Goal: Task Accomplishment & Management: Complete application form

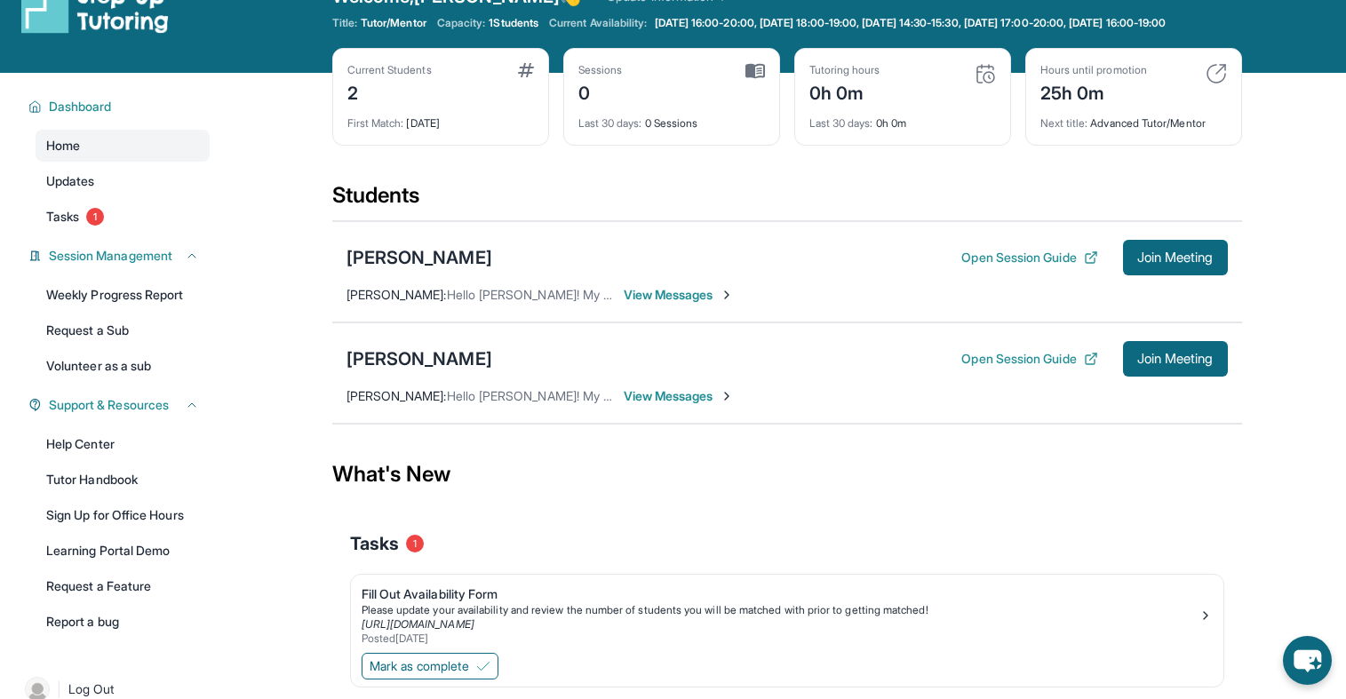
scroll to position [55, 0]
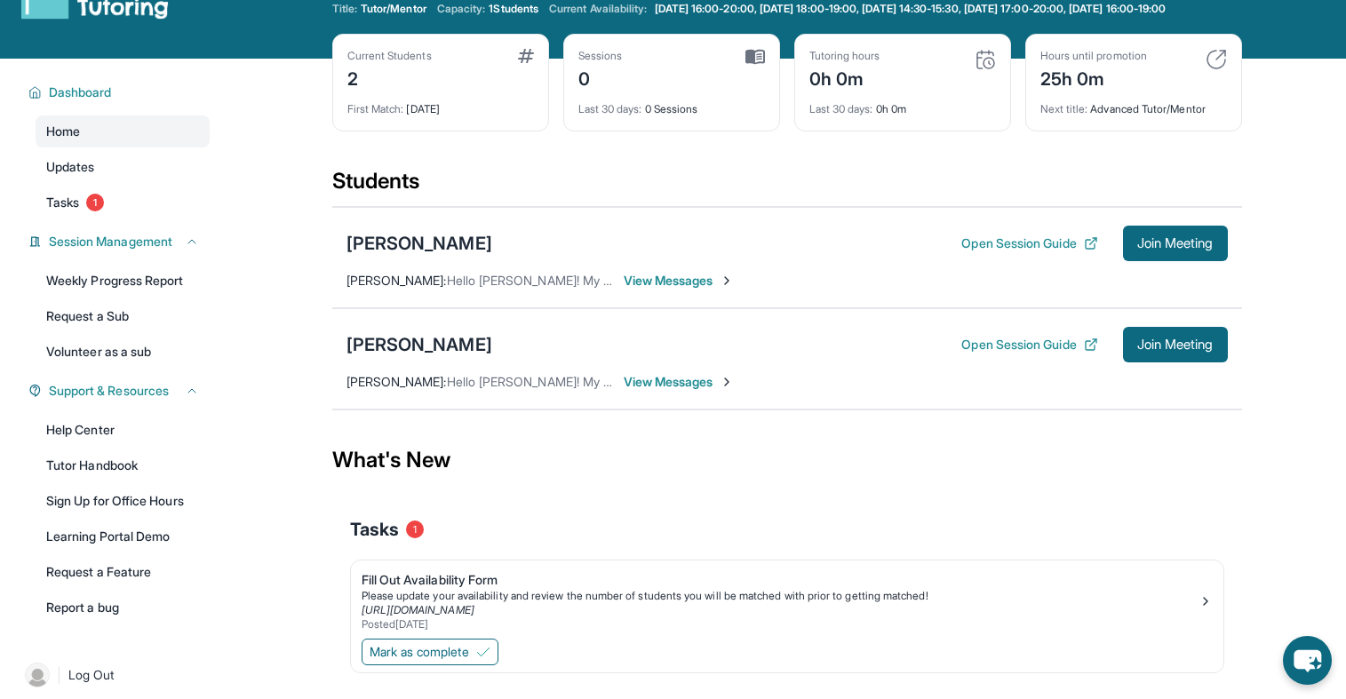
click at [110, 239] on div "Dashboard Home Updates Tasks 1 Session Management Weekly Progress Report Reques…" at bounding box center [113, 348] width 227 height 579
click at [117, 219] on link "Tasks 1" at bounding box center [123, 203] width 174 height 32
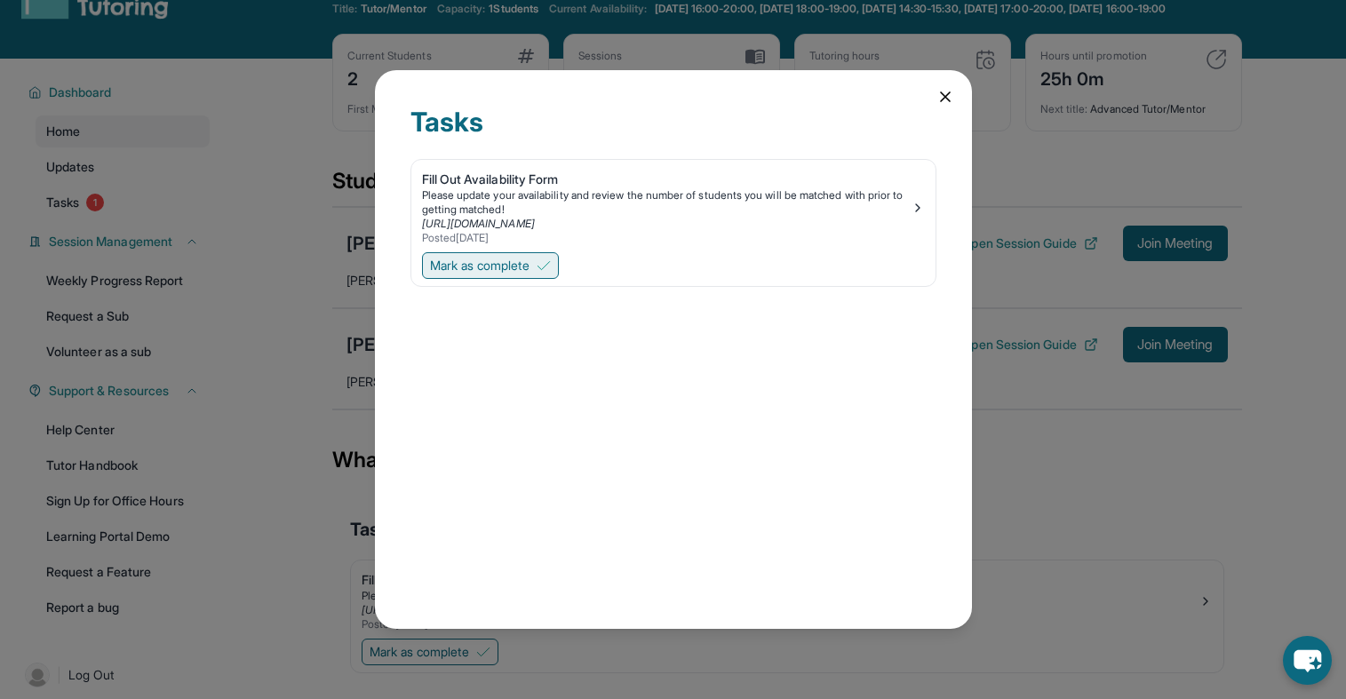
click at [547, 270] on img at bounding box center [544, 266] width 14 height 14
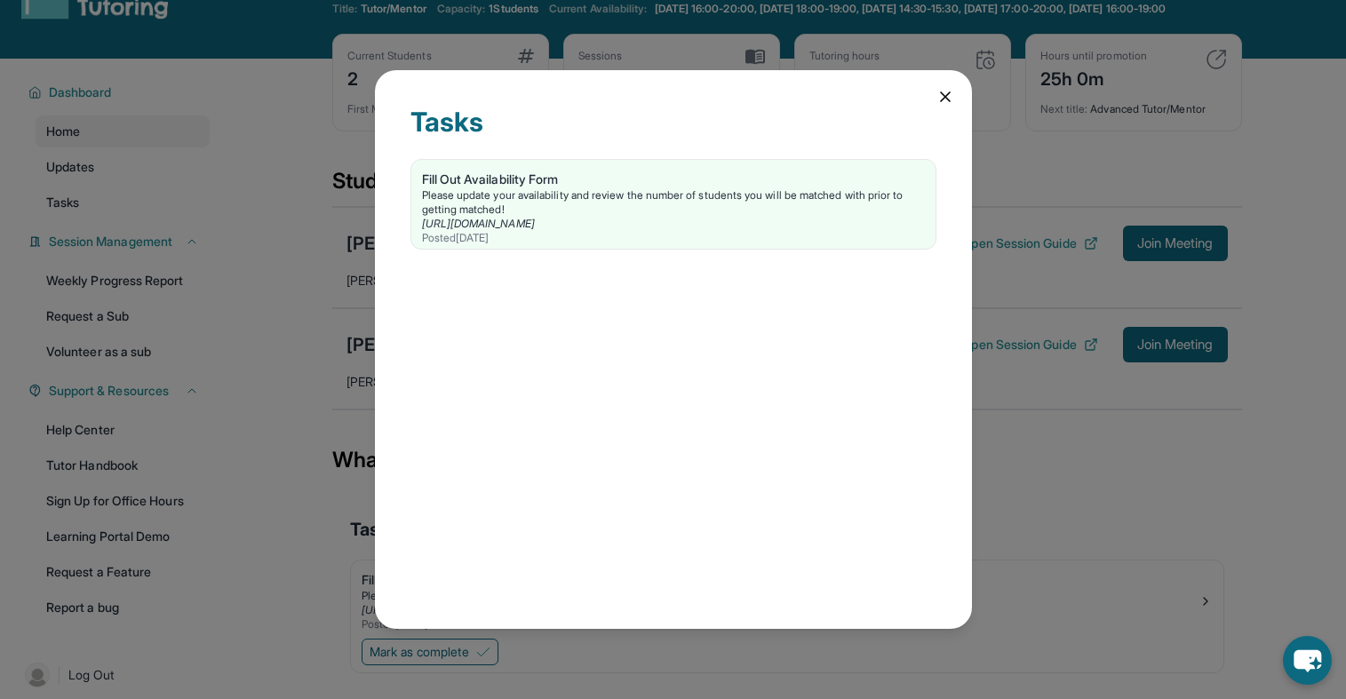
click at [947, 96] on icon at bounding box center [946, 97] width 18 height 18
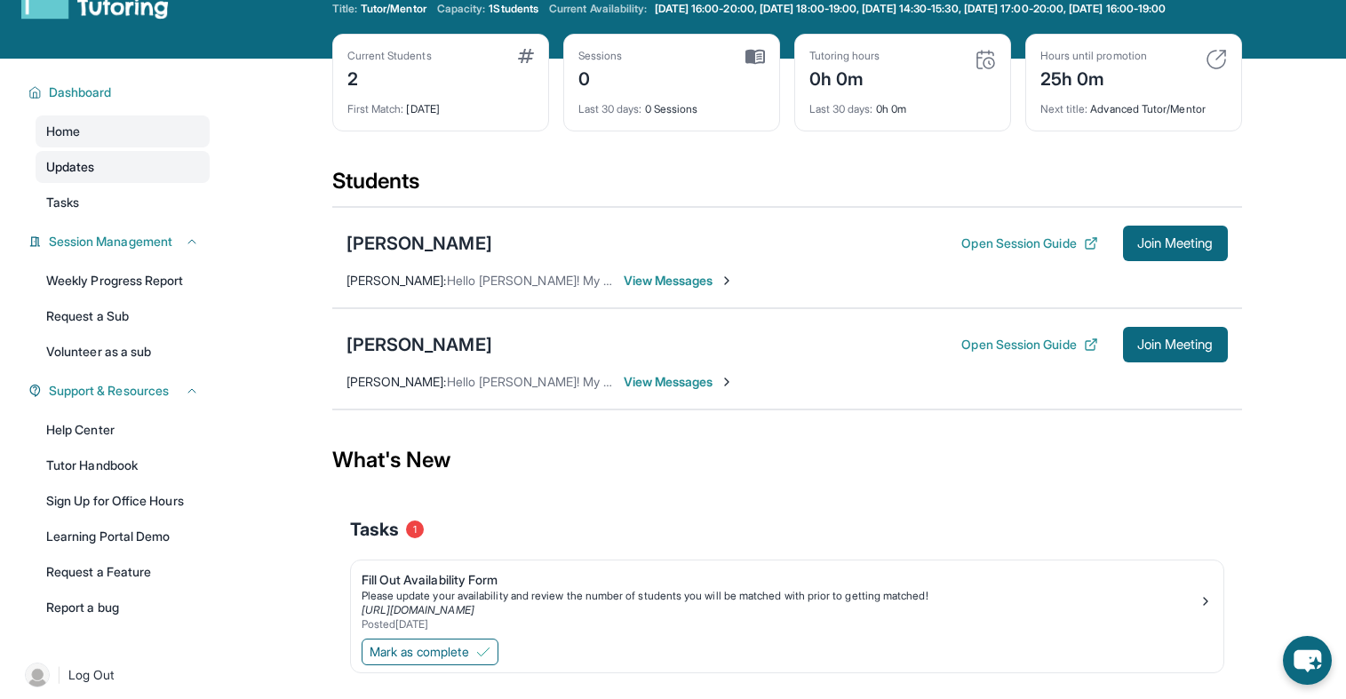
click at [113, 181] on link "Updates" at bounding box center [123, 167] width 174 height 32
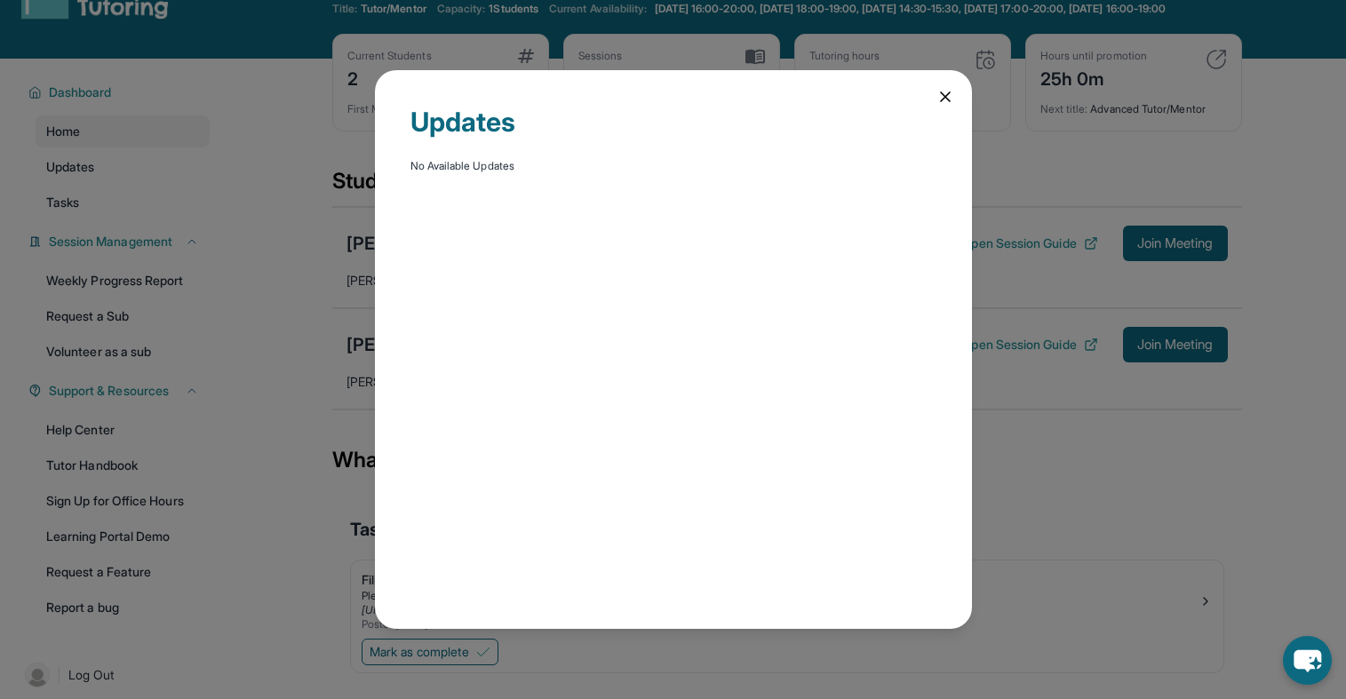
click at [938, 107] on div "Updates No Available Updates" at bounding box center [673, 350] width 597 height 560
click at [939, 98] on icon at bounding box center [946, 97] width 18 height 18
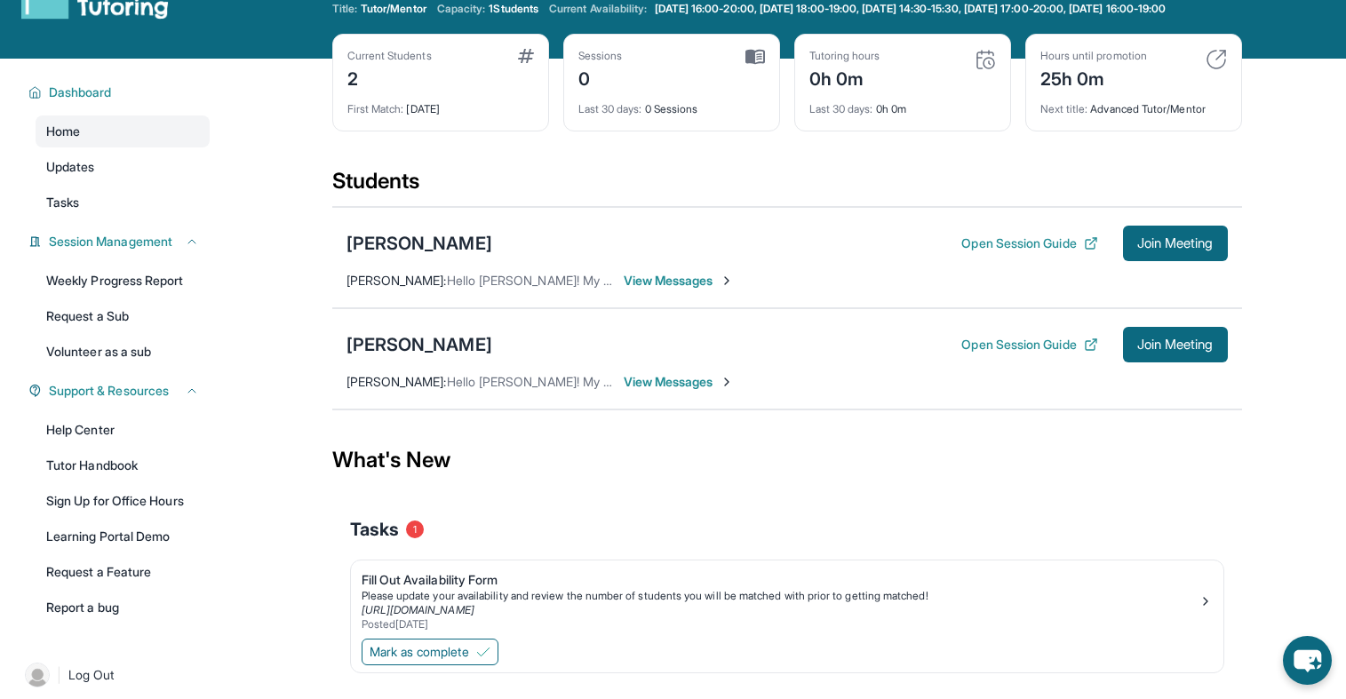
scroll to position [128, 0]
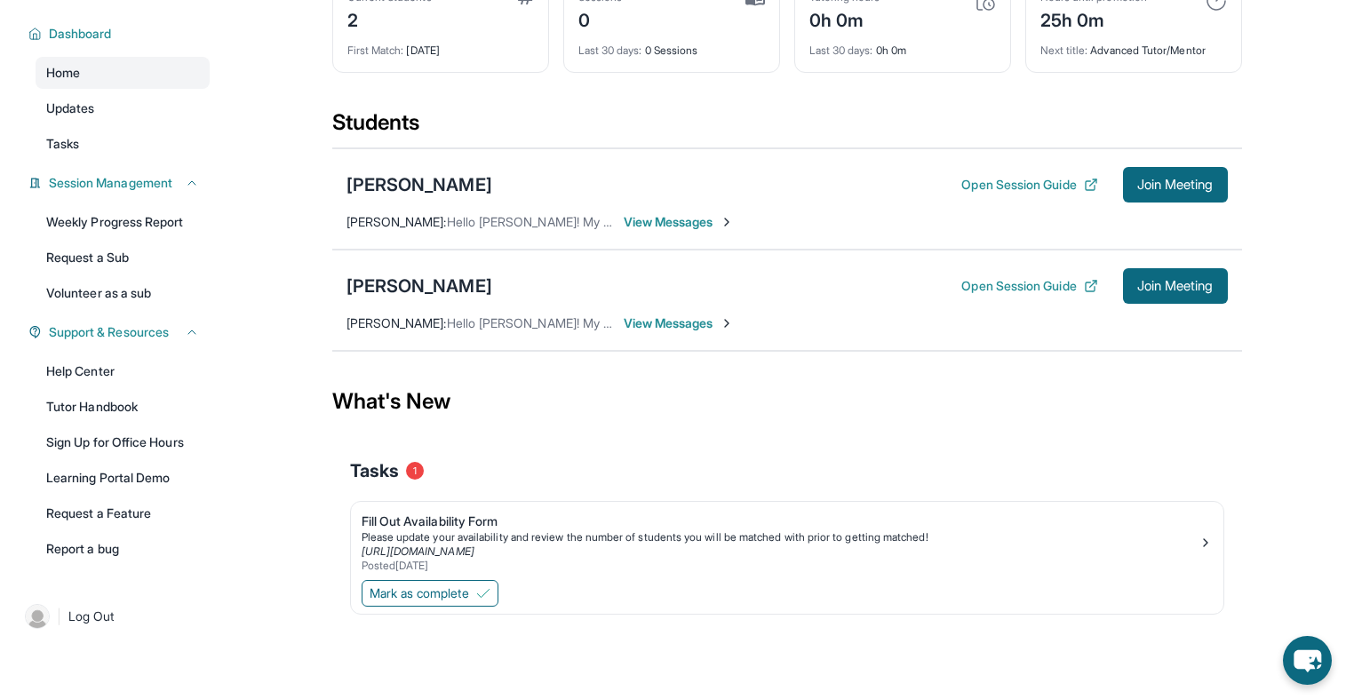
click at [1079, 463] on div "Tasks 1" at bounding box center [787, 471] width 874 height 25
click at [434, 525] on div "Fill Out Availability Form" at bounding box center [780, 522] width 837 height 18
click at [652, 219] on span "View Messages" at bounding box center [679, 222] width 111 height 18
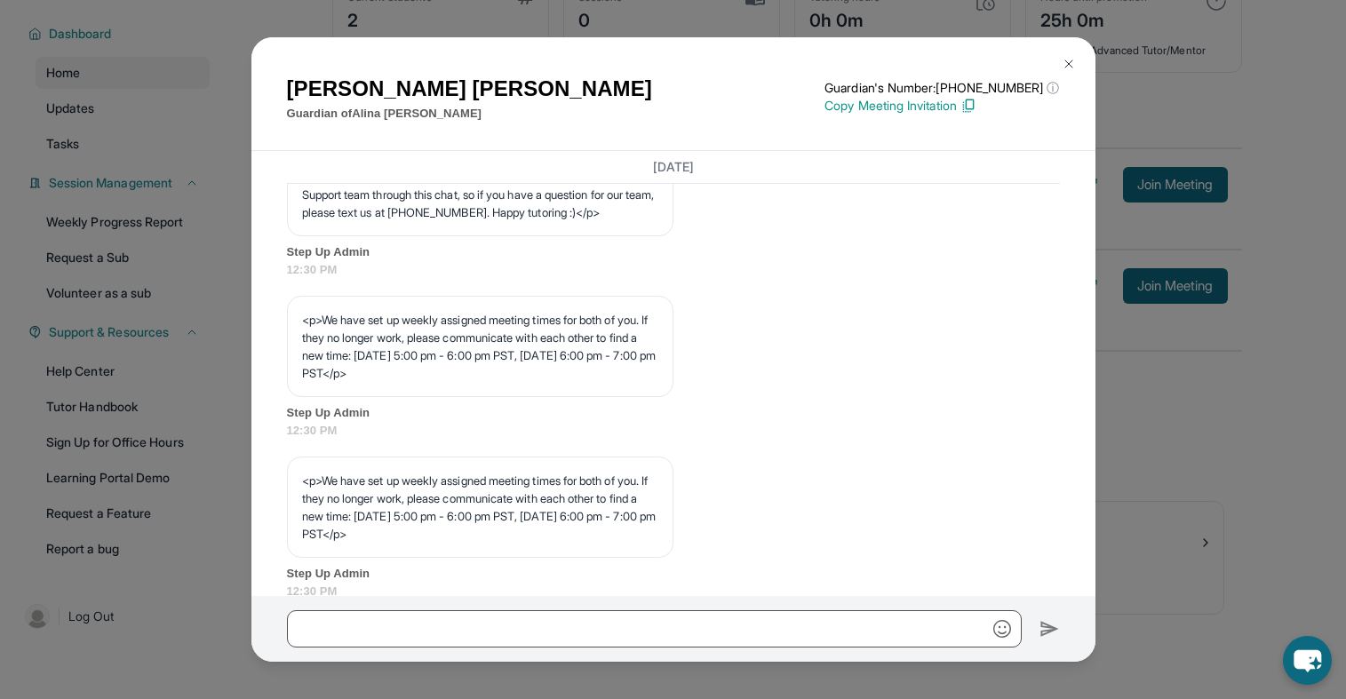
scroll to position [1129, 0]
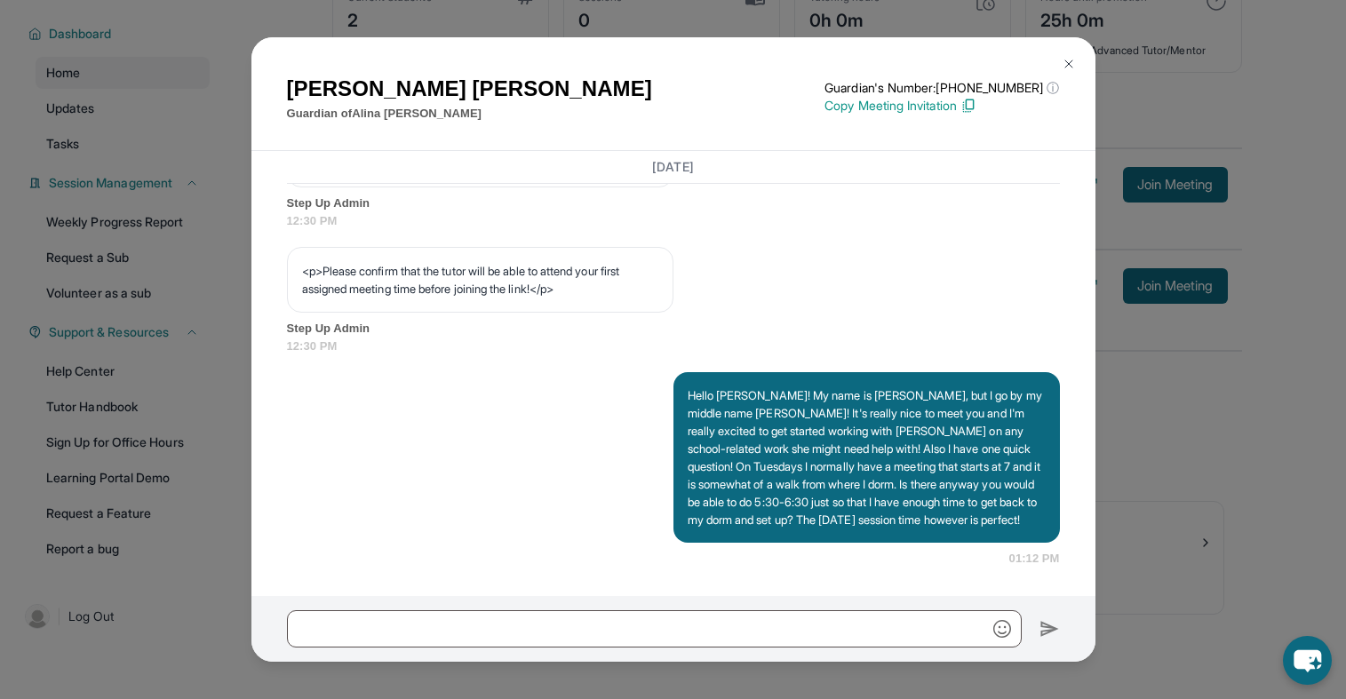
click at [1073, 58] on img at bounding box center [1069, 64] width 14 height 14
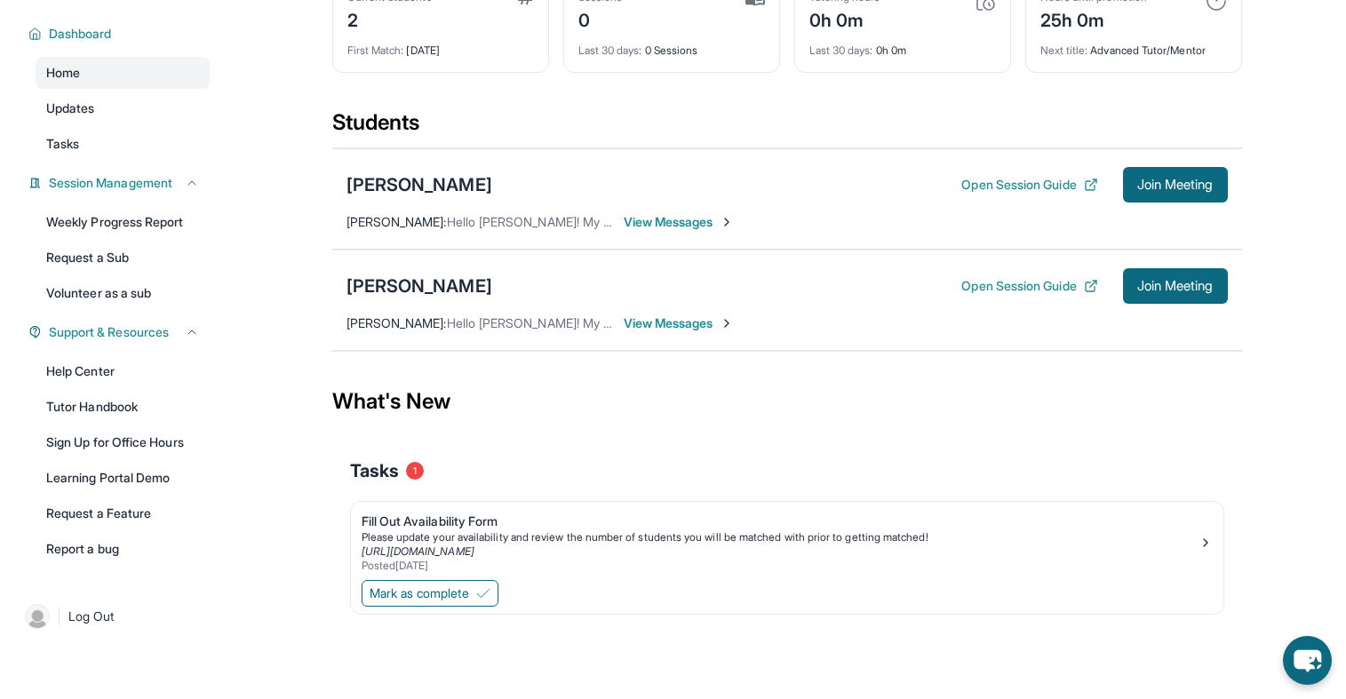
click at [717, 326] on span "View Messages" at bounding box center [679, 324] width 111 height 18
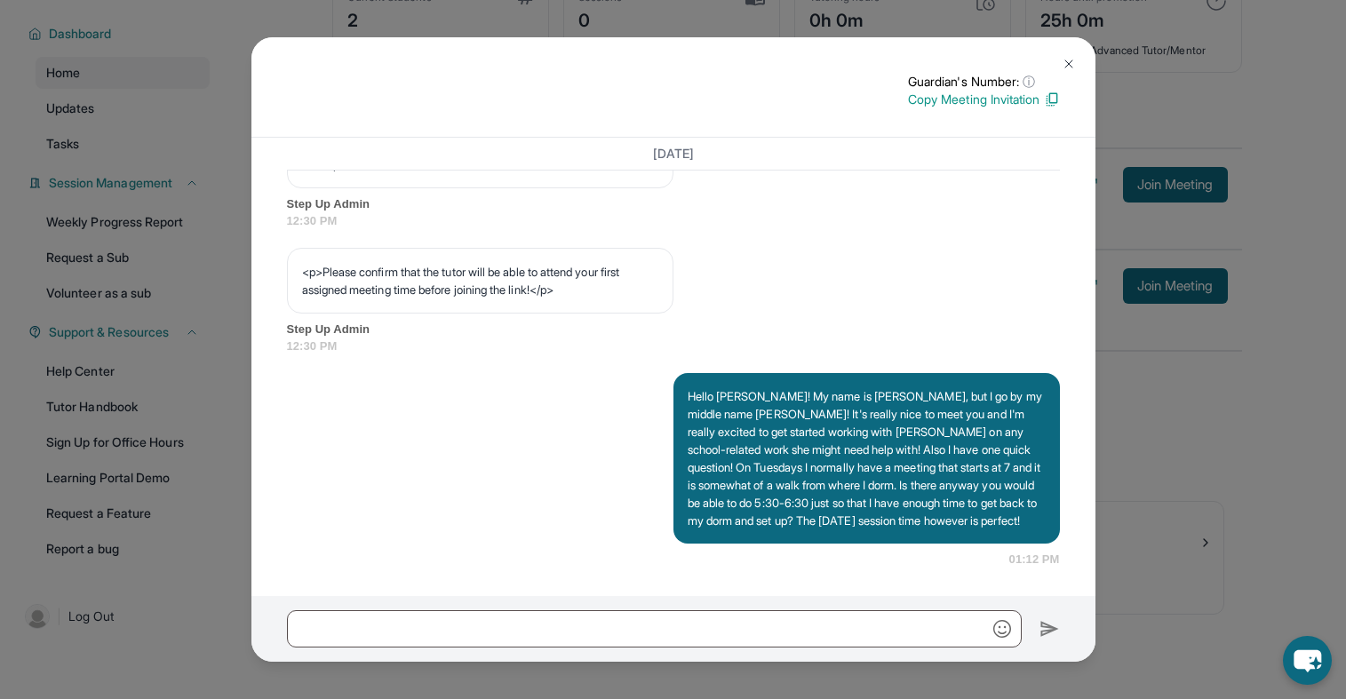
scroll to position [1114, 0]
click at [1072, 59] on img at bounding box center [1069, 64] width 14 height 14
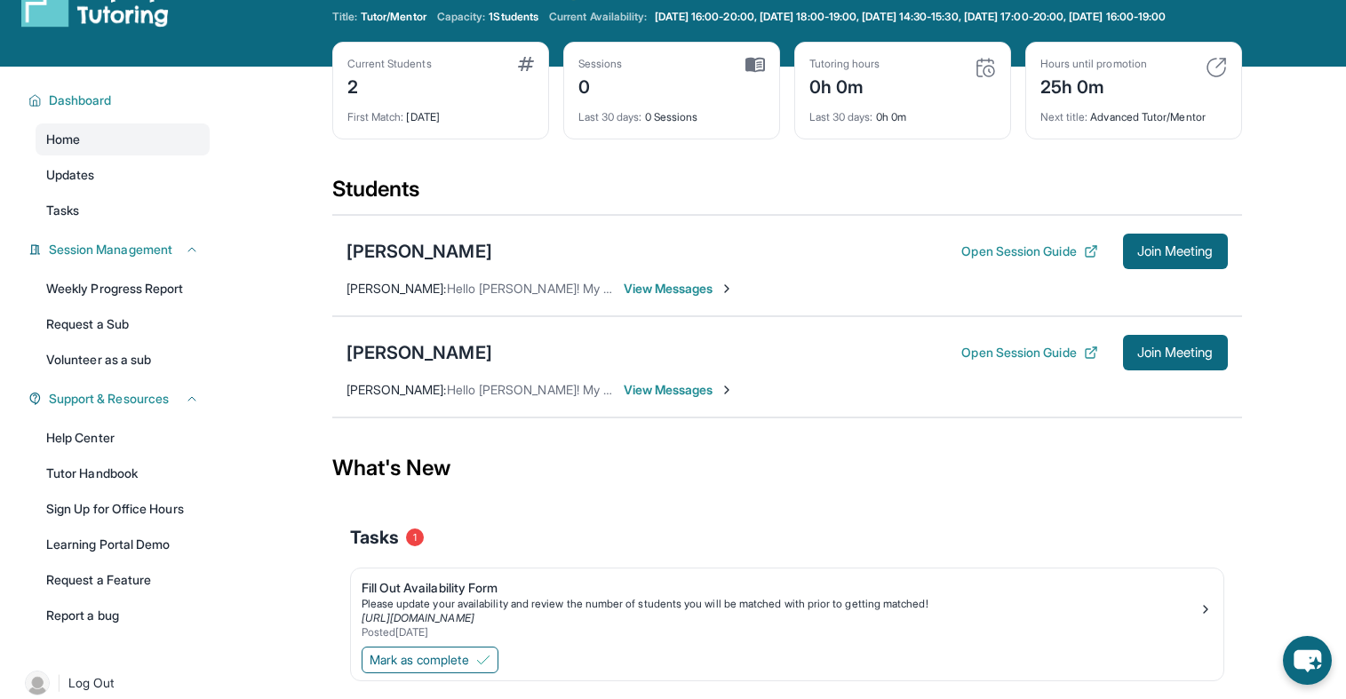
scroll to position [8, 0]
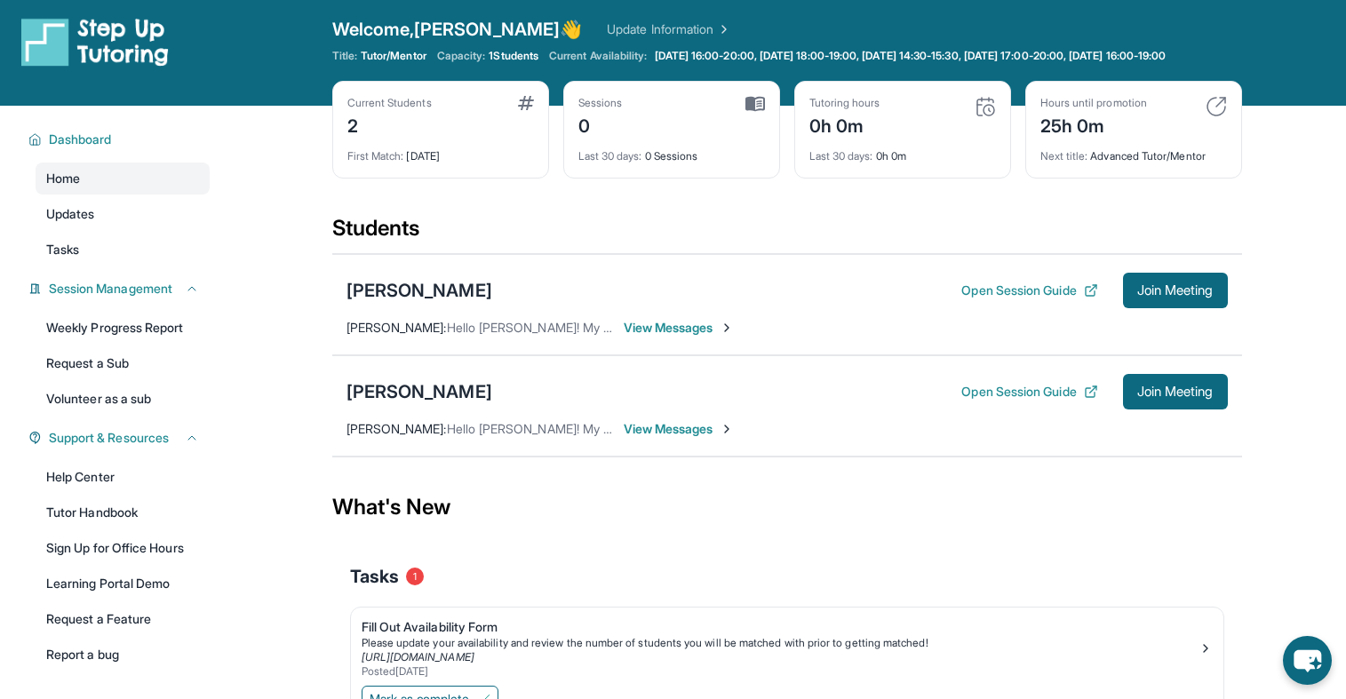
click at [676, 438] on span "View Messages" at bounding box center [679, 429] width 111 height 18
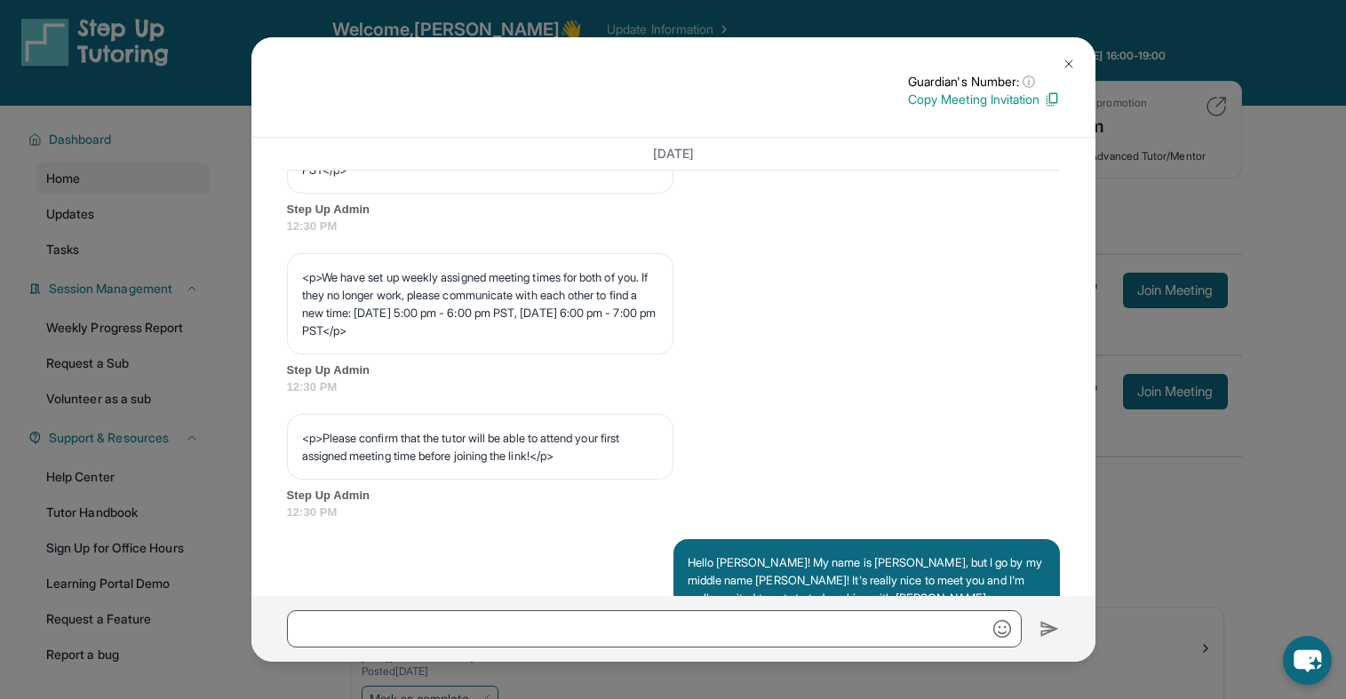
scroll to position [1114, 0]
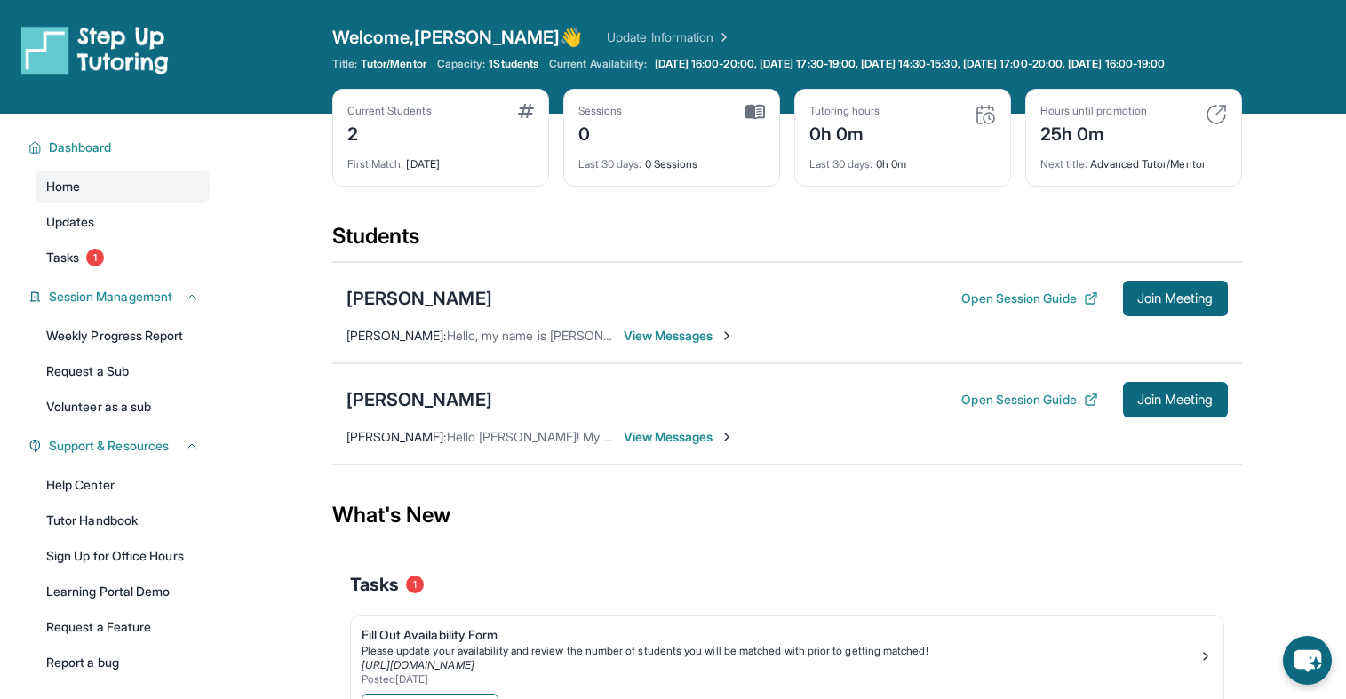
click at [686, 345] on span "View Messages" at bounding box center [679, 336] width 111 height 18
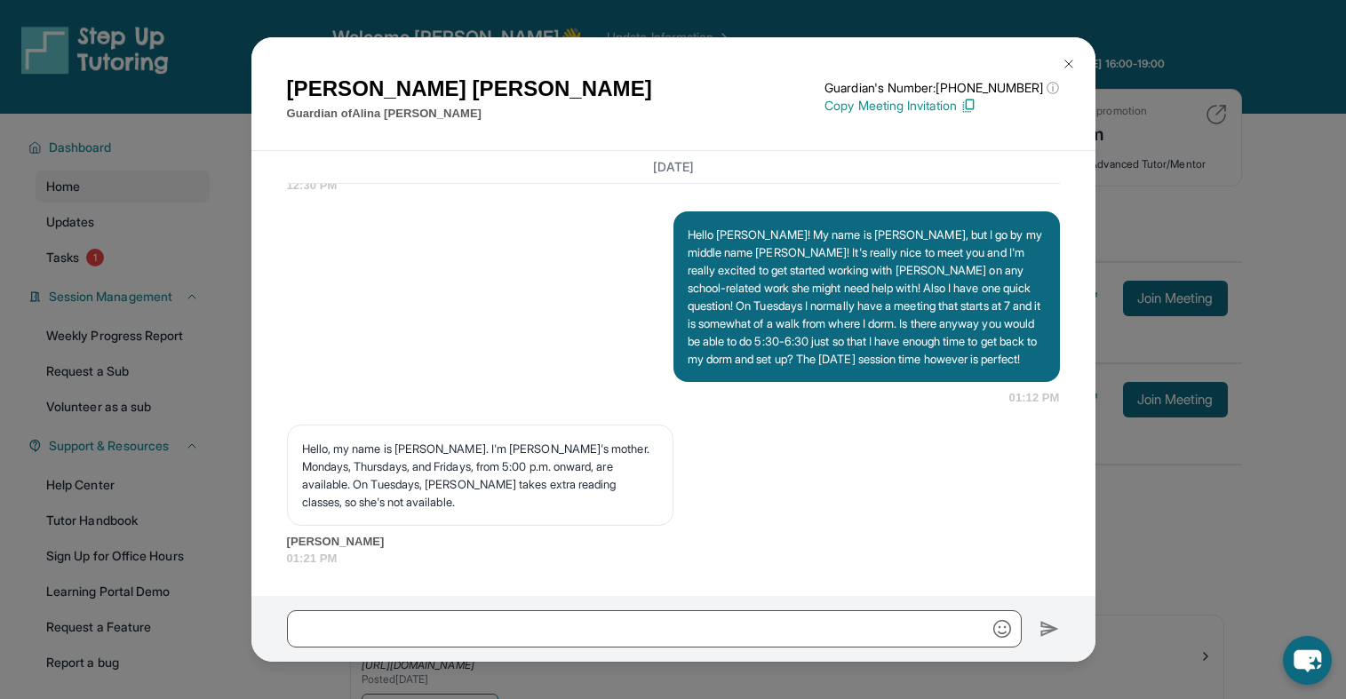
scroll to position [1289, 0]
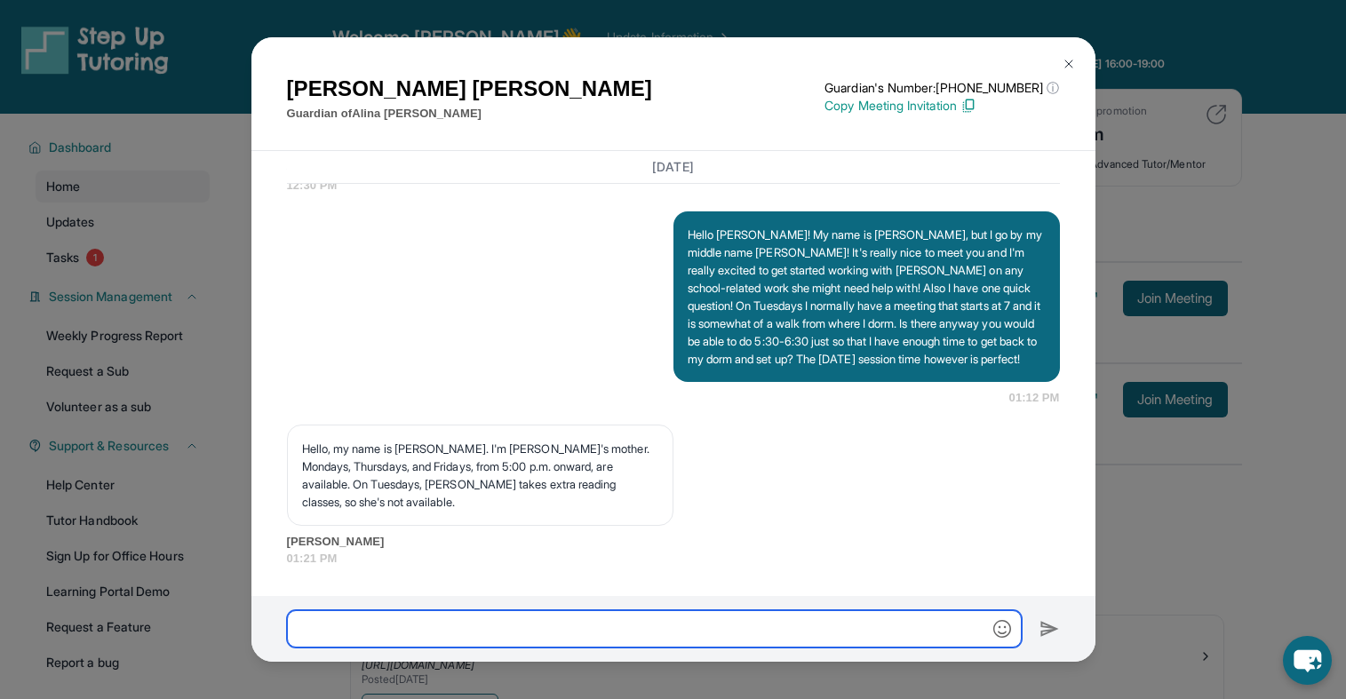
click at [579, 623] on input "text" at bounding box center [654, 629] width 735 height 37
click at [447, 630] on input "**********" at bounding box center [654, 629] width 735 height 37
click at [859, 632] on input "**********" at bounding box center [654, 629] width 735 height 37
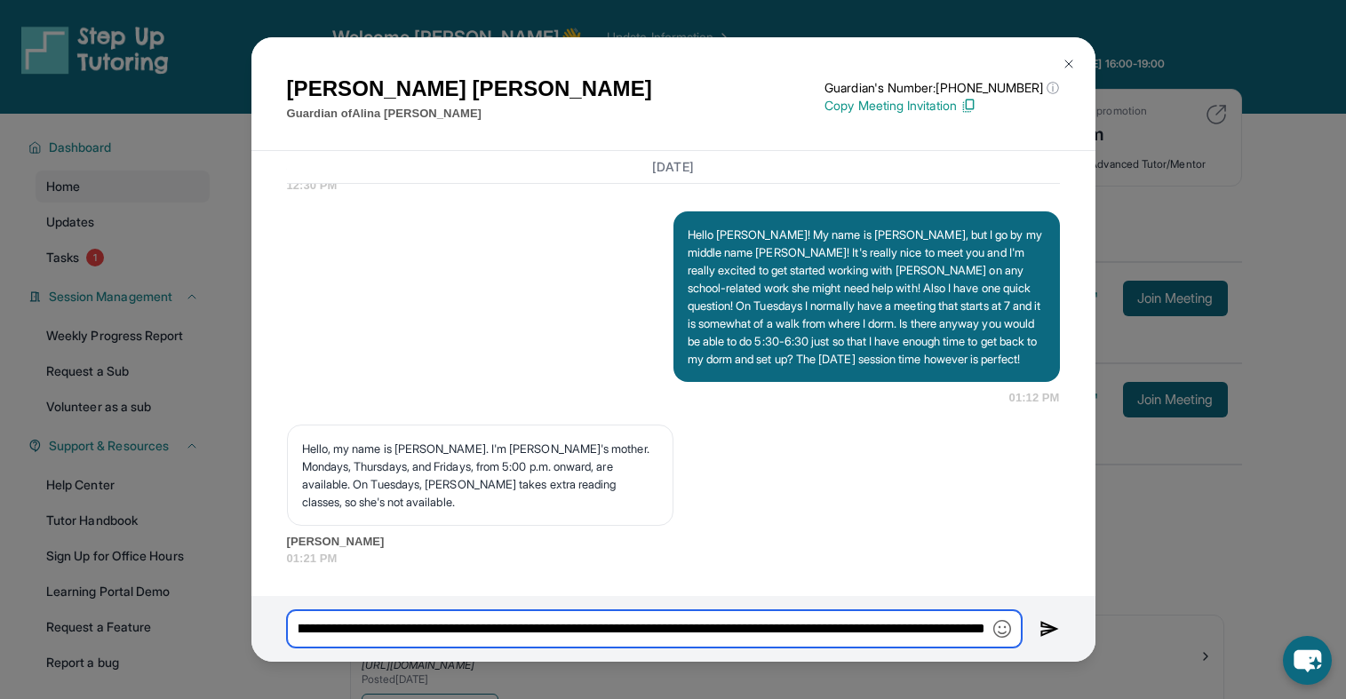
scroll to position [0, 563]
click at [502, 630] on input "**********" at bounding box center [654, 629] width 735 height 37
drag, startPoint x: 451, startPoint y: 634, endPoint x: 914, endPoint y: 642, distance: 462.2
click at [914, 642] on input "**********" at bounding box center [654, 629] width 735 height 37
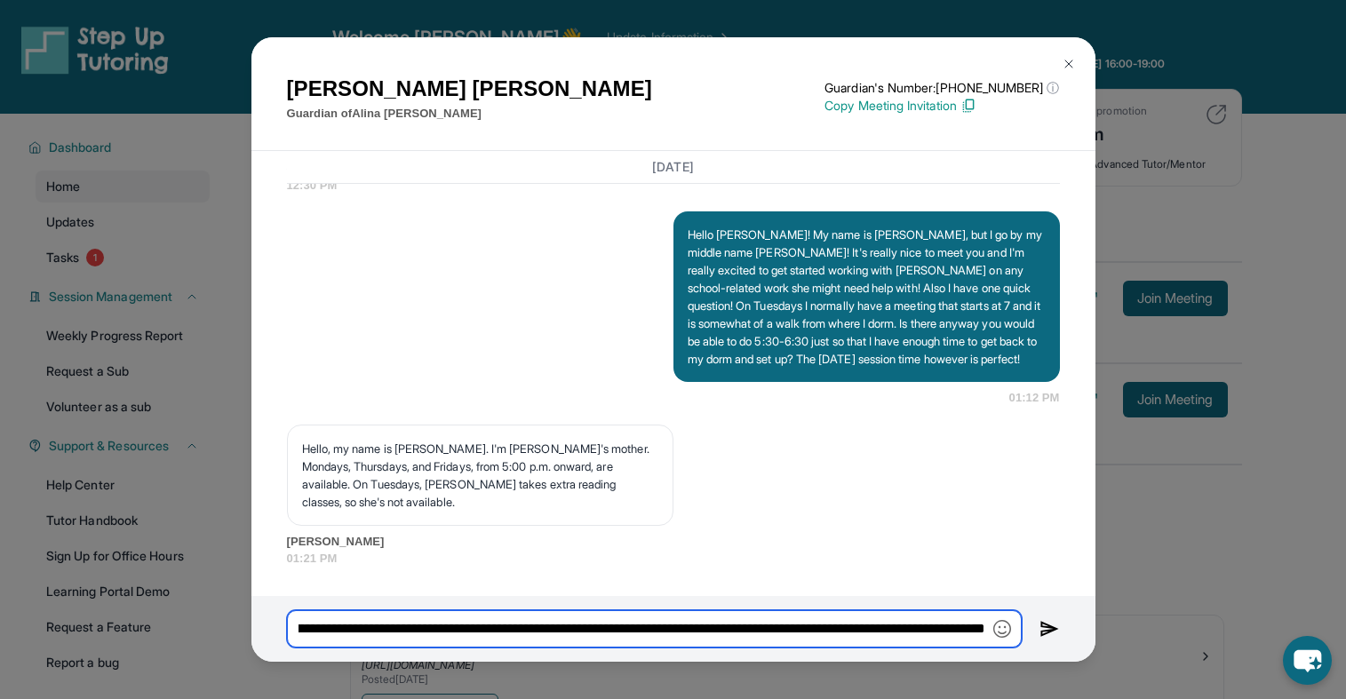
click at [698, 626] on input "**********" at bounding box center [654, 629] width 735 height 37
drag, startPoint x: 746, startPoint y: 624, endPoint x: 1023, endPoint y: 636, distance: 276.7
click at [1023, 636] on div "**********" at bounding box center [673, 629] width 844 height 66
click at [870, 636] on input "**********" at bounding box center [654, 629] width 735 height 37
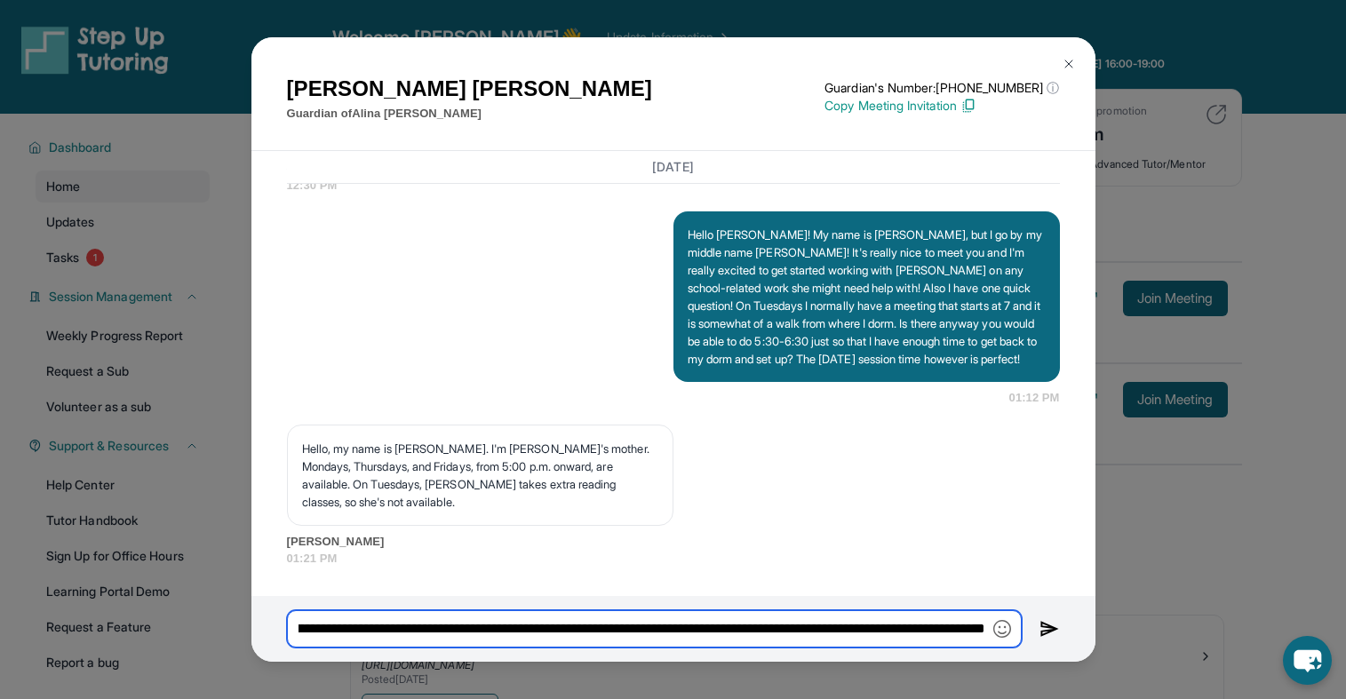
click at [985, 632] on input "**********" at bounding box center [654, 629] width 735 height 37
type input "**********"
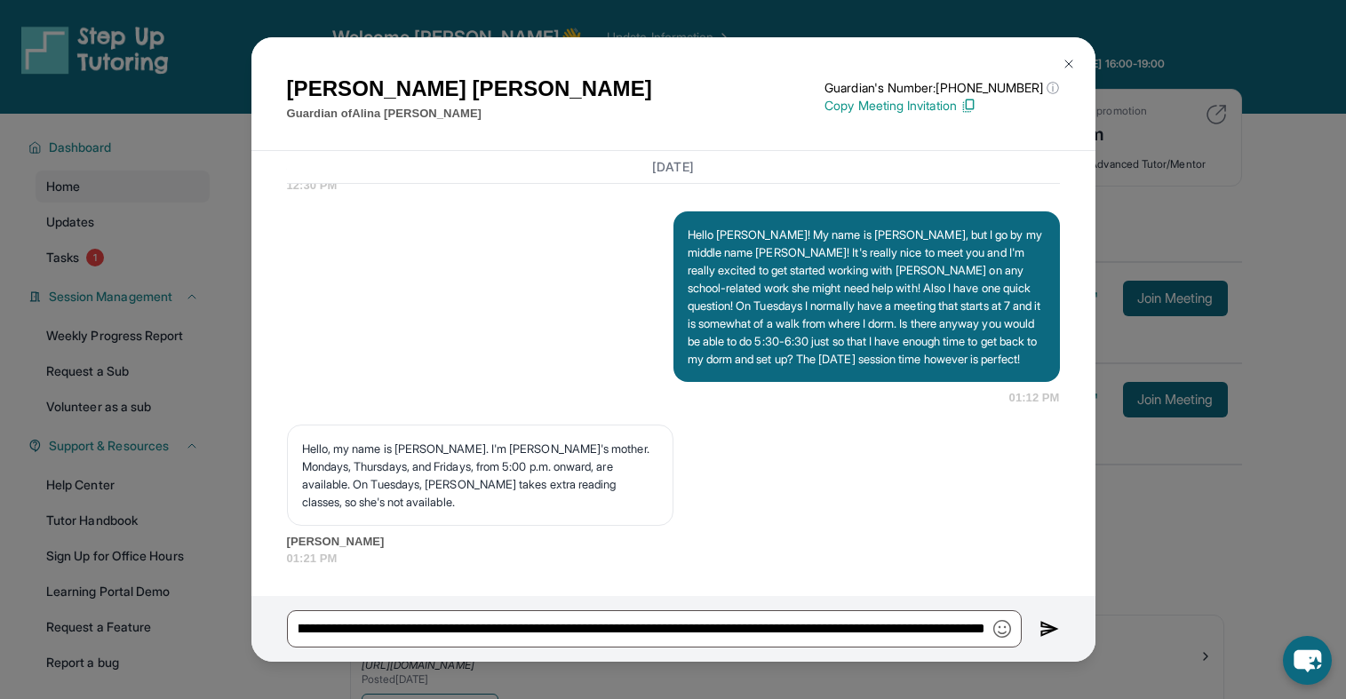
scroll to position [0, 0]
click at [1049, 629] on img at bounding box center [1050, 629] width 20 height 21
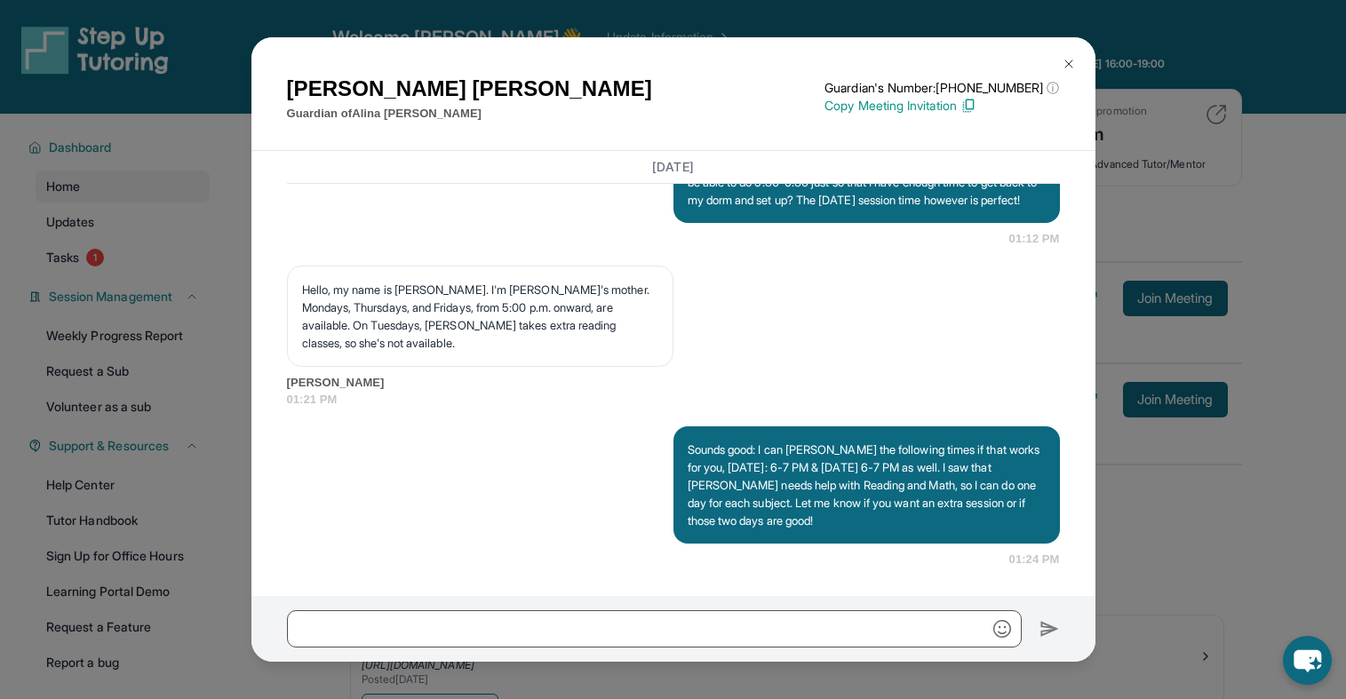
scroll to position [1449, 0]
click at [1065, 63] on img at bounding box center [1069, 64] width 14 height 14
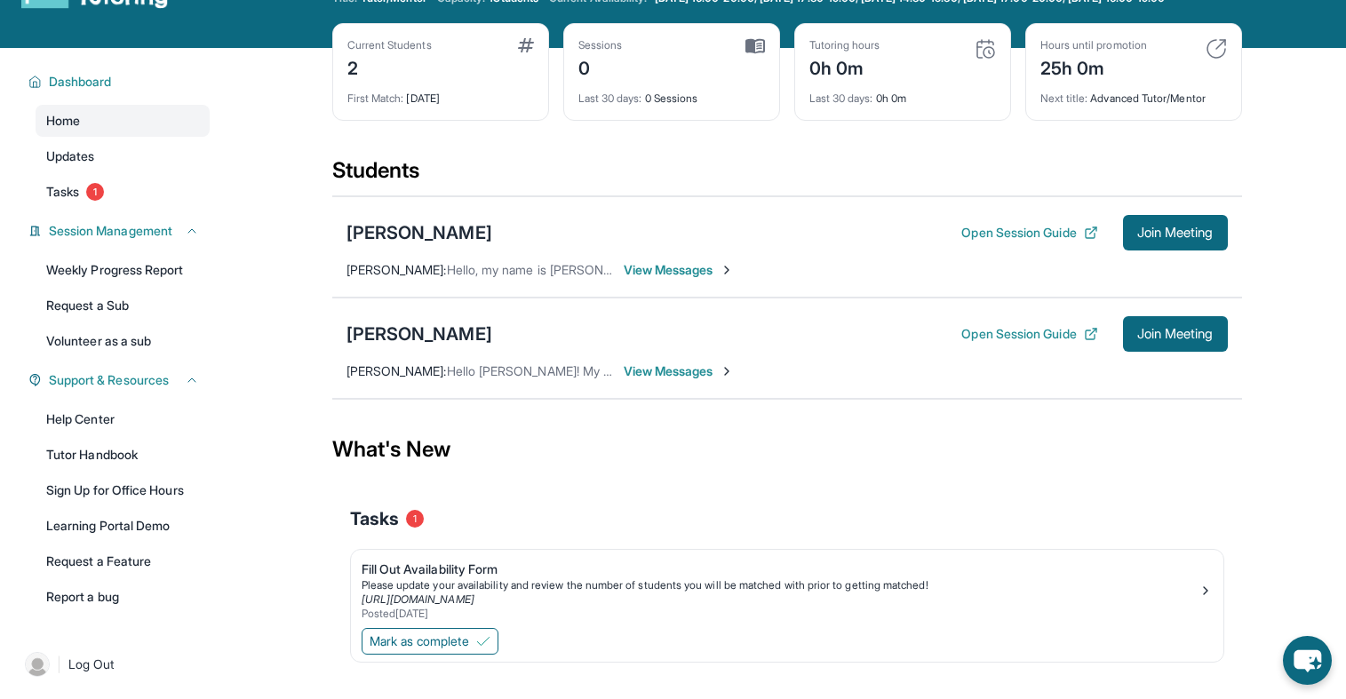
scroll to position [128, 0]
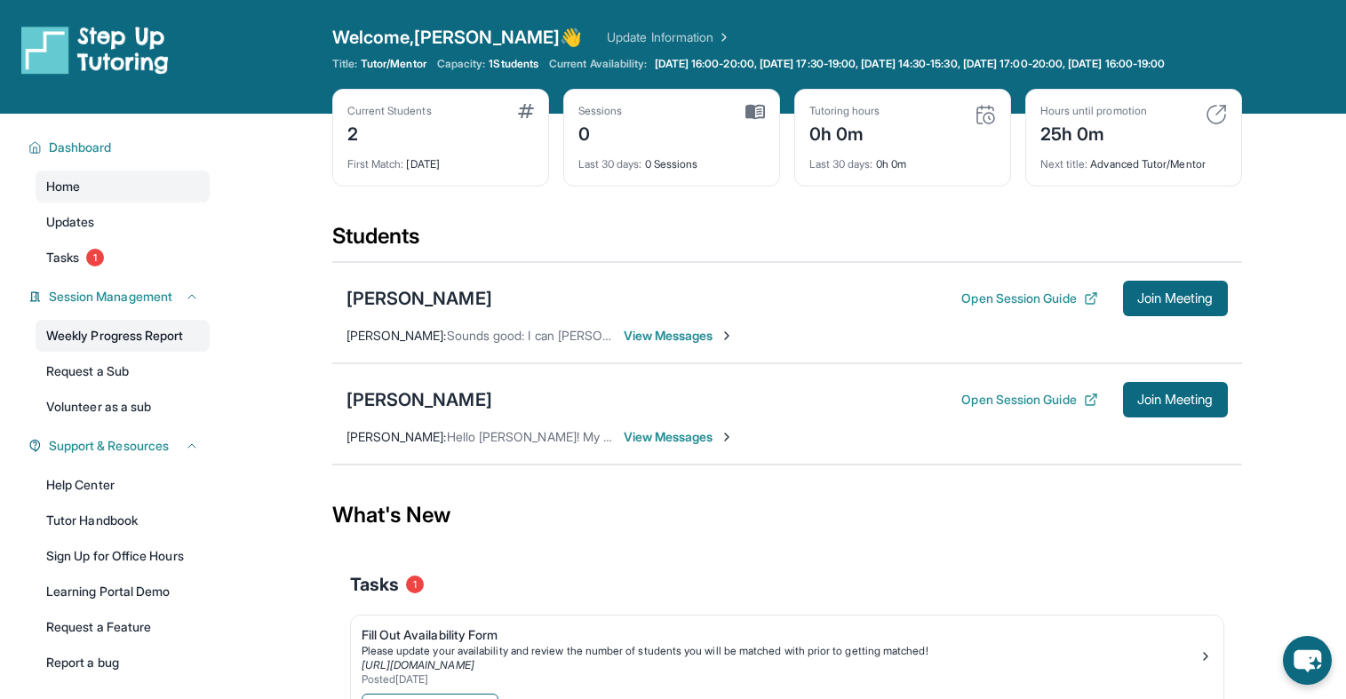
click at [139, 352] on link "Weekly Progress Report" at bounding box center [123, 336] width 174 height 32
click at [129, 231] on link "Updates" at bounding box center [123, 222] width 174 height 32
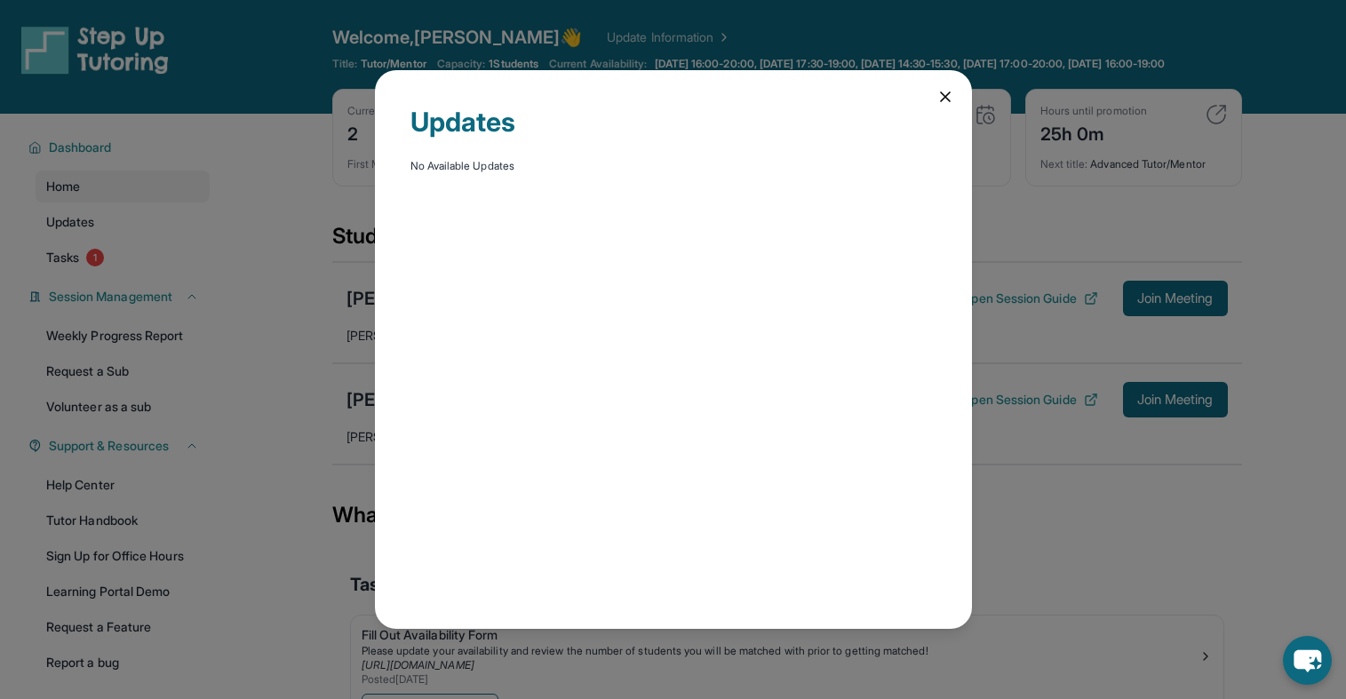
click at [937, 100] on icon at bounding box center [946, 97] width 18 height 18
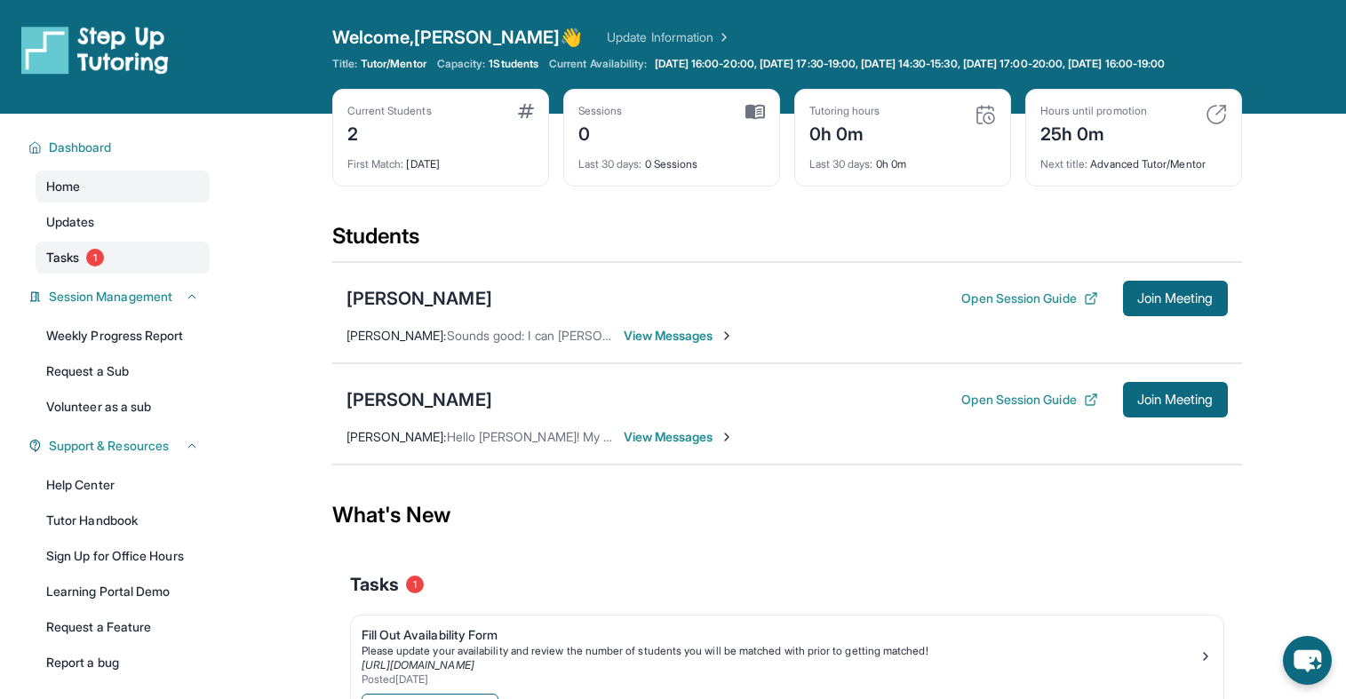
click at [119, 271] on link "Tasks 1" at bounding box center [123, 258] width 174 height 32
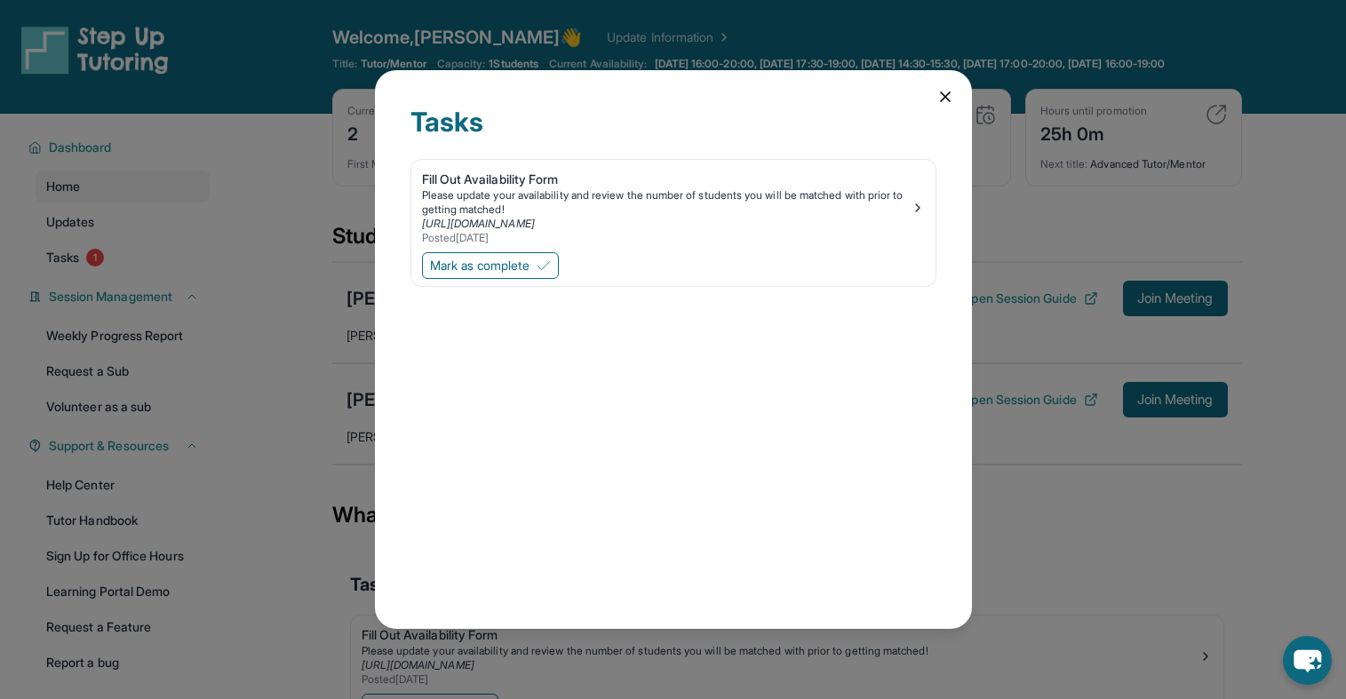
click at [940, 93] on icon at bounding box center [946, 97] width 18 height 18
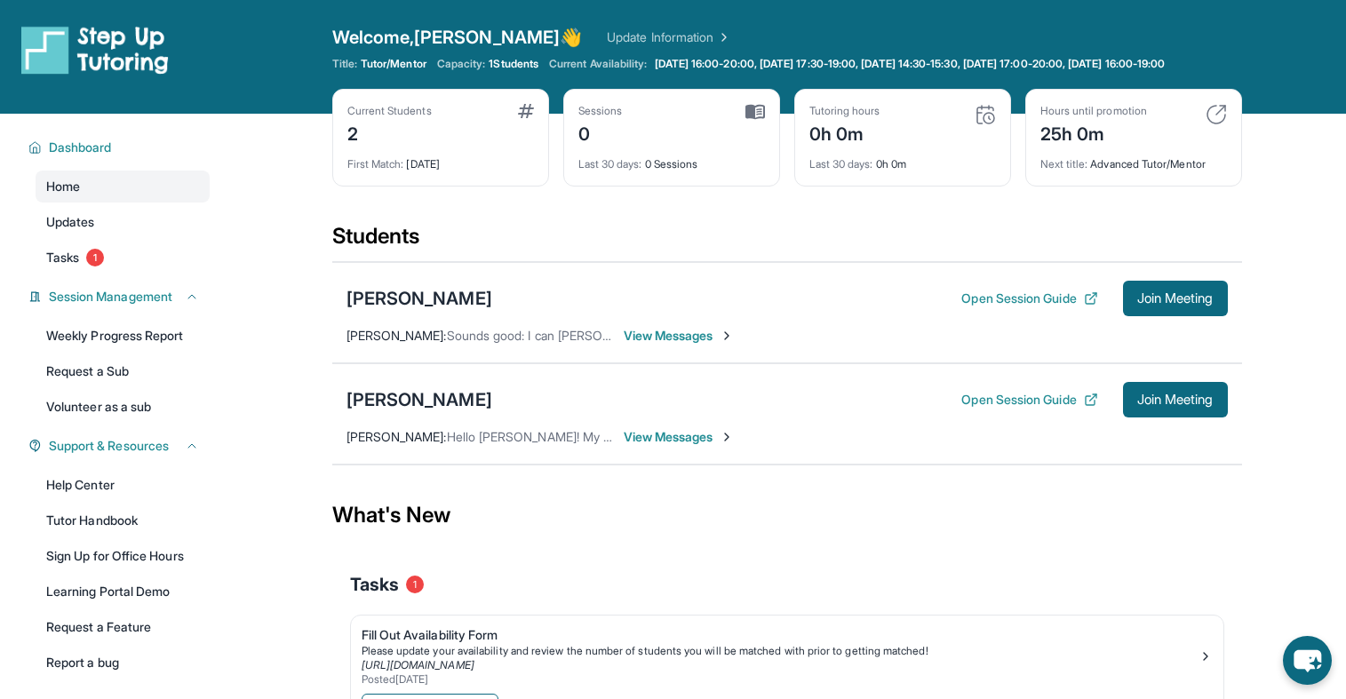
click at [490, 147] on div "Current Students 2" at bounding box center [440, 125] width 187 height 43
click at [450, 171] on div "First Match : [DATE]" at bounding box center [440, 159] width 187 height 25
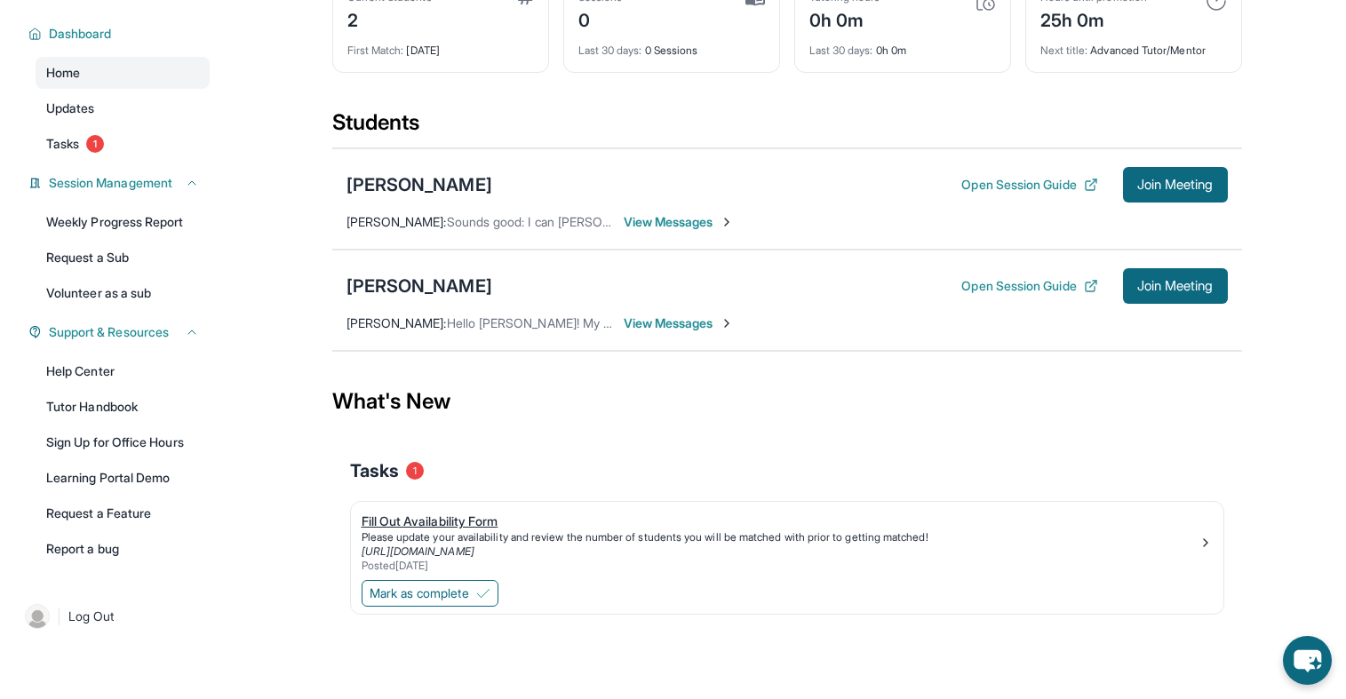
click at [485, 525] on div "Fill Out Availability Form" at bounding box center [780, 522] width 837 height 18
